Goal: Information Seeking & Learning: Check status

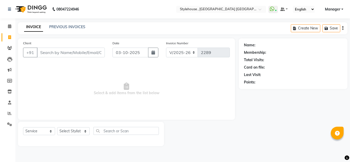
select select "7793"
select select "service"
click at [70, 25] on link "PREVIOUS INVOICES" at bounding box center [67, 27] width 36 height 5
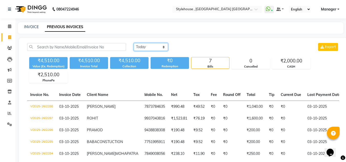
click at [164, 47] on select "[DATE] [DATE] Custom Range" at bounding box center [151, 47] width 34 height 8
select select "range"
click at [134, 43] on select "[DATE] [DATE] Custom Range" at bounding box center [151, 47] width 34 height 8
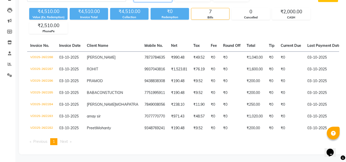
scroll to position [63, 0]
click at [9, 62] on span at bounding box center [9, 65] width 9 height 6
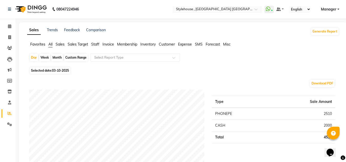
click at [77, 57] on div "Custom Range" at bounding box center [76, 57] width 24 height 7
select select "10"
select select "2025"
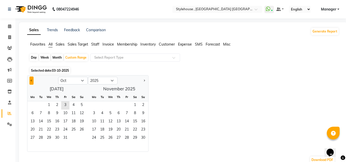
click at [32, 80] on button "Previous month" at bounding box center [31, 81] width 4 height 8
select select "9"
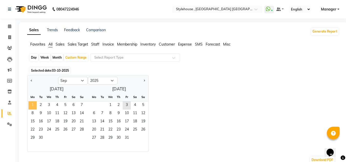
click at [34, 103] on span "1" at bounding box center [32, 106] width 8 height 8
click at [39, 137] on span "30" at bounding box center [41, 138] width 8 height 8
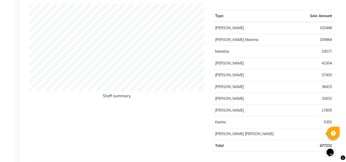
scroll to position [198, 0]
